Goal: Check status: Check status

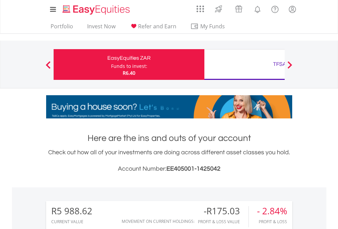
scroll to position [66, 107]
click at [111, 65] on div "Funds to invest:" at bounding box center [129, 66] width 36 height 7
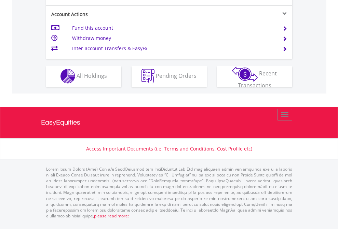
scroll to position [639, 0]
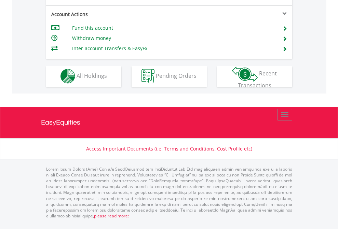
scroll to position [639, 0]
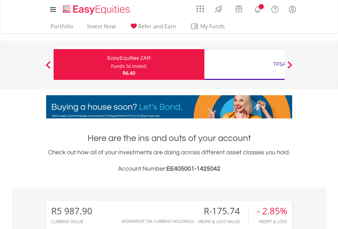
scroll to position [66, 107]
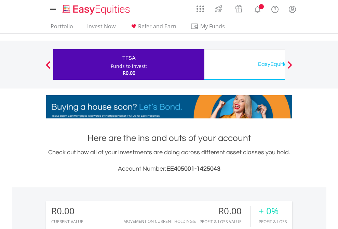
scroll to position [66, 107]
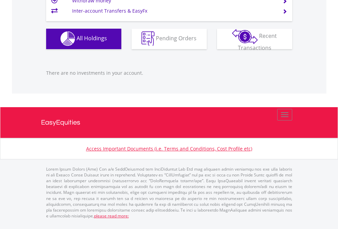
scroll to position [676, 0]
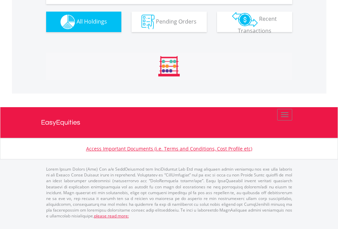
scroll to position [66, 107]
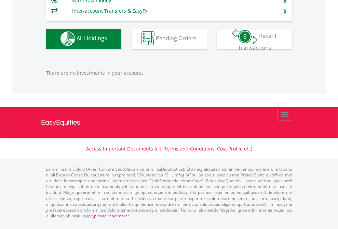
scroll to position [66, 107]
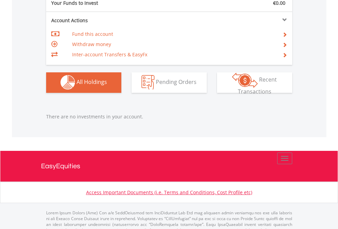
scroll to position [676, 0]
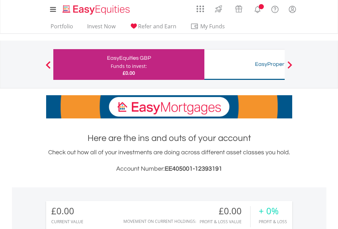
scroll to position [66, 107]
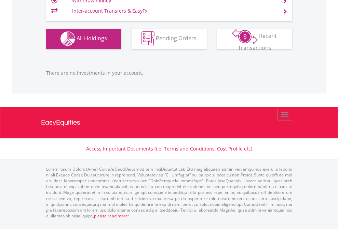
scroll to position [676, 0]
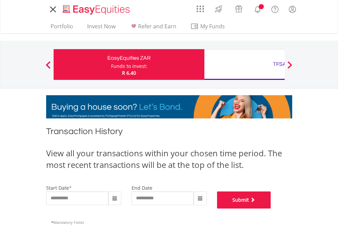
click at [271, 209] on button "Submit" at bounding box center [244, 200] width 54 height 17
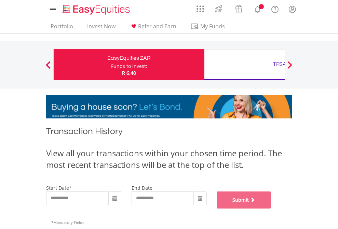
scroll to position [277, 0]
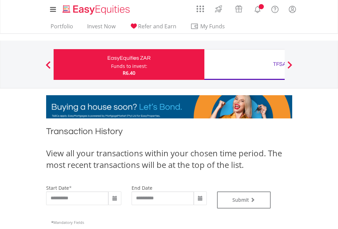
click at [244, 65] on div "TFSA" at bounding box center [279, 64] width 142 height 10
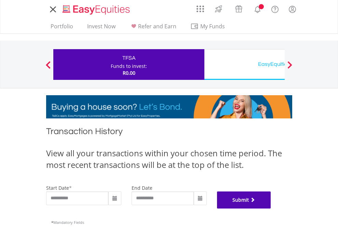
click at [271, 209] on button "Submit" at bounding box center [244, 200] width 54 height 17
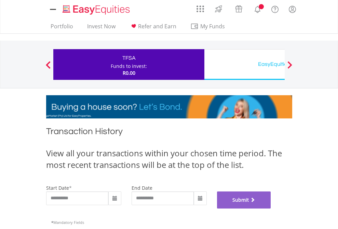
scroll to position [277, 0]
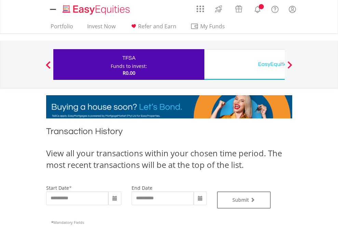
click at [244, 65] on div "EasyEquities USD" at bounding box center [279, 64] width 142 height 10
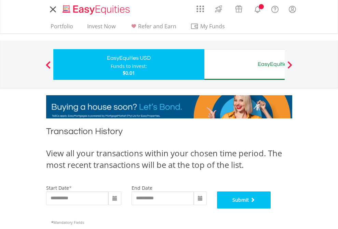
click at [271, 209] on button "Submit" at bounding box center [244, 200] width 54 height 17
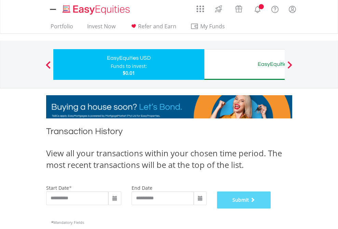
scroll to position [277, 0]
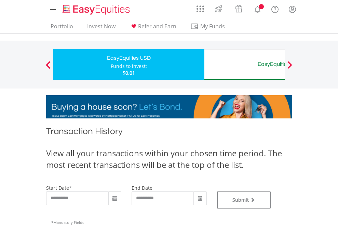
click at [244, 65] on div "EasyEquities AUD" at bounding box center [279, 64] width 142 height 10
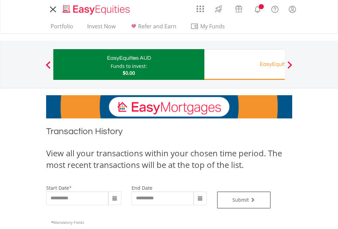
type input "**********"
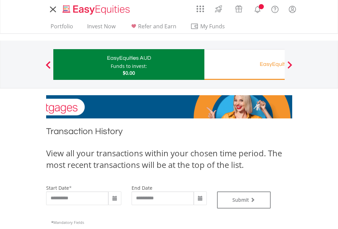
type input "**********"
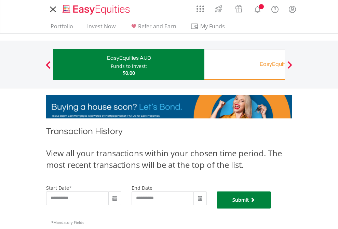
click at [271, 209] on button "Submit" at bounding box center [244, 200] width 54 height 17
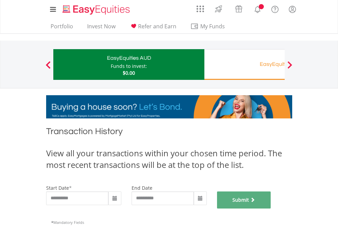
scroll to position [277, 0]
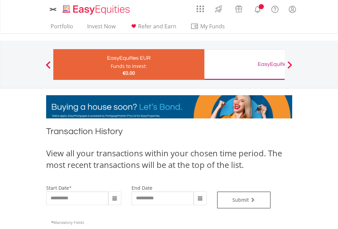
type input "**********"
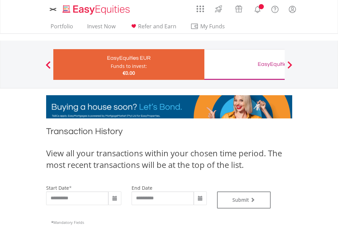
type input "**********"
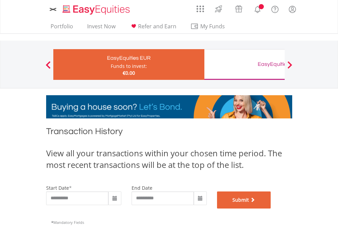
click at [271, 209] on button "Submit" at bounding box center [244, 200] width 54 height 17
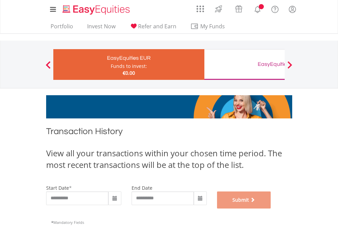
scroll to position [277, 0]
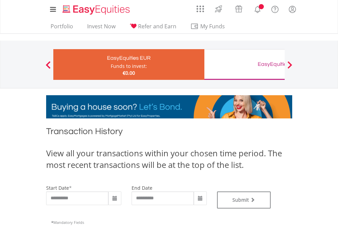
click at [244, 65] on div "EasyEquities GBP" at bounding box center [279, 64] width 142 height 10
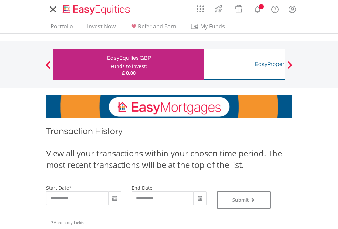
type input "**********"
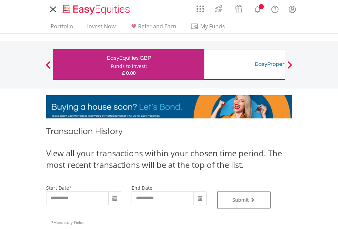
type input "**********"
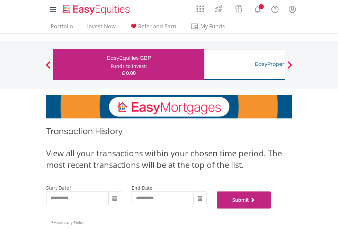
click at [271, 209] on button "Submit" at bounding box center [244, 200] width 54 height 17
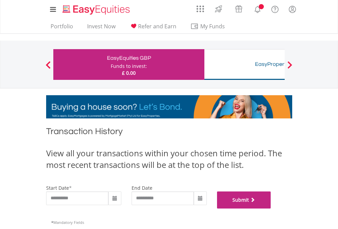
scroll to position [277, 0]
